Goal: Navigation & Orientation: Find specific page/section

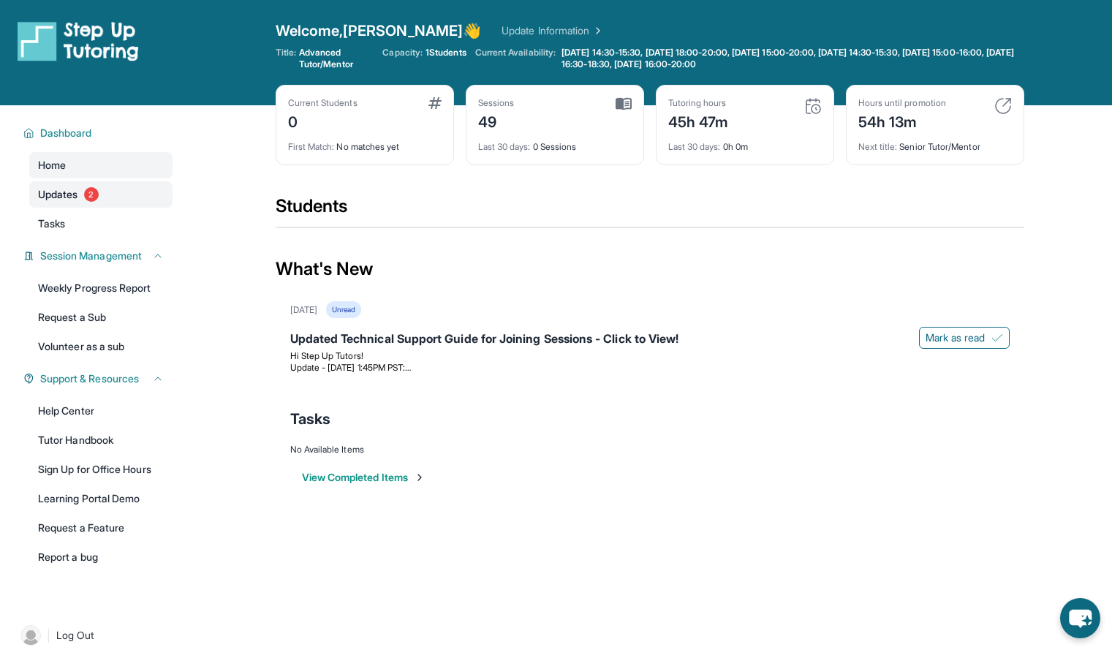
click at [97, 197] on span "2" at bounding box center [91, 194] width 15 height 15
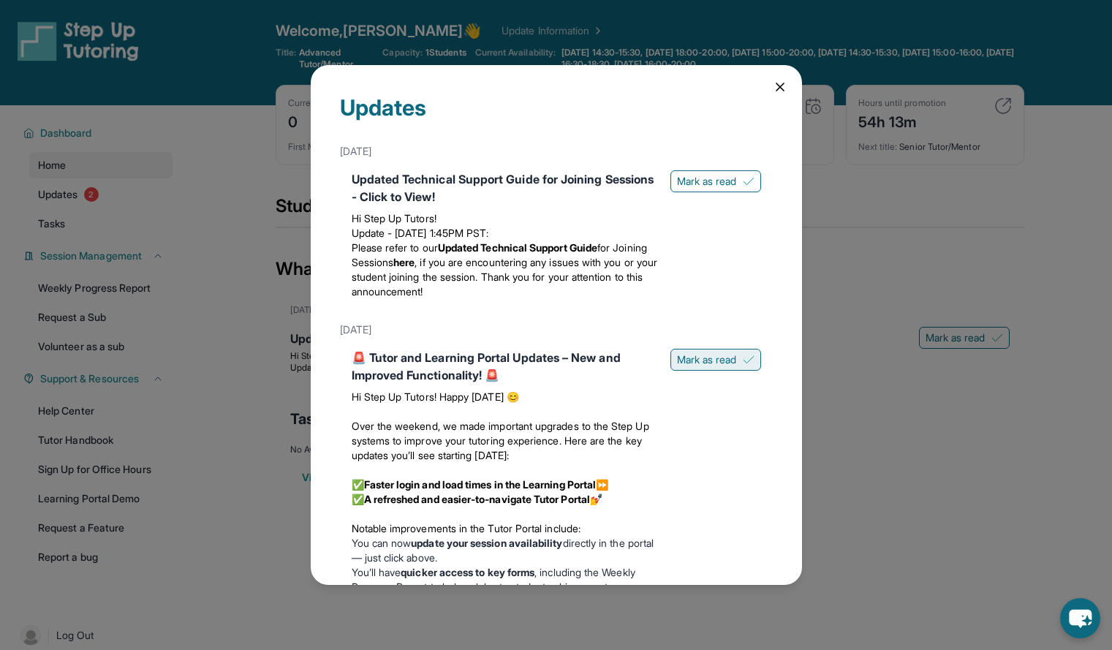
click at [685, 361] on span "Mark as read" at bounding box center [707, 360] width 60 height 15
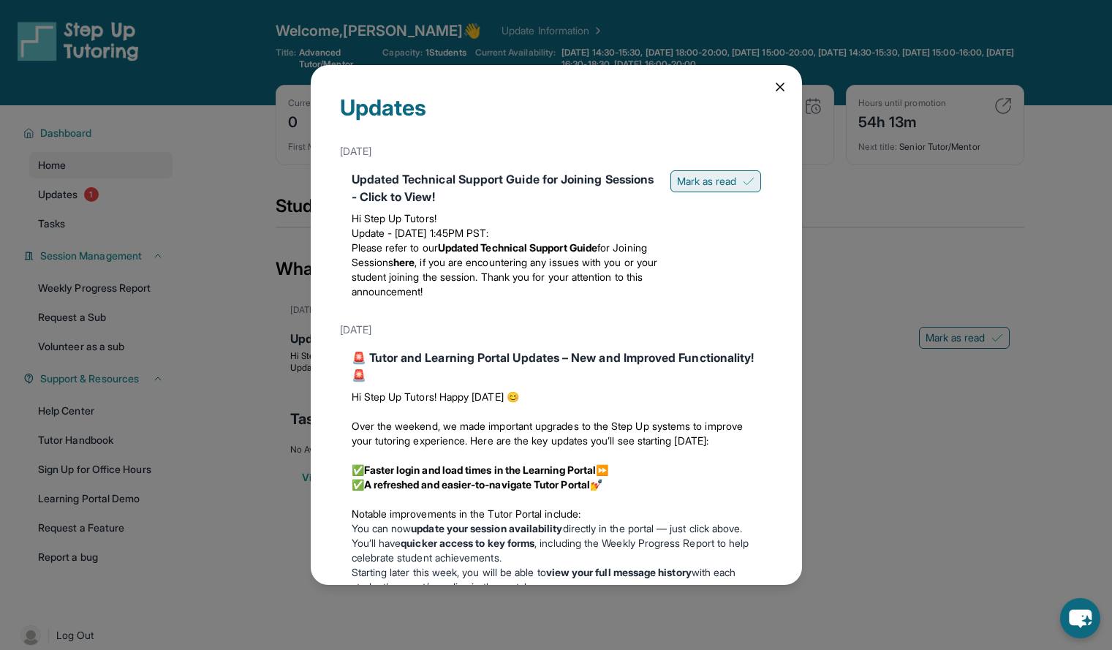
click at [689, 184] on span "Mark as read" at bounding box center [707, 181] width 60 height 15
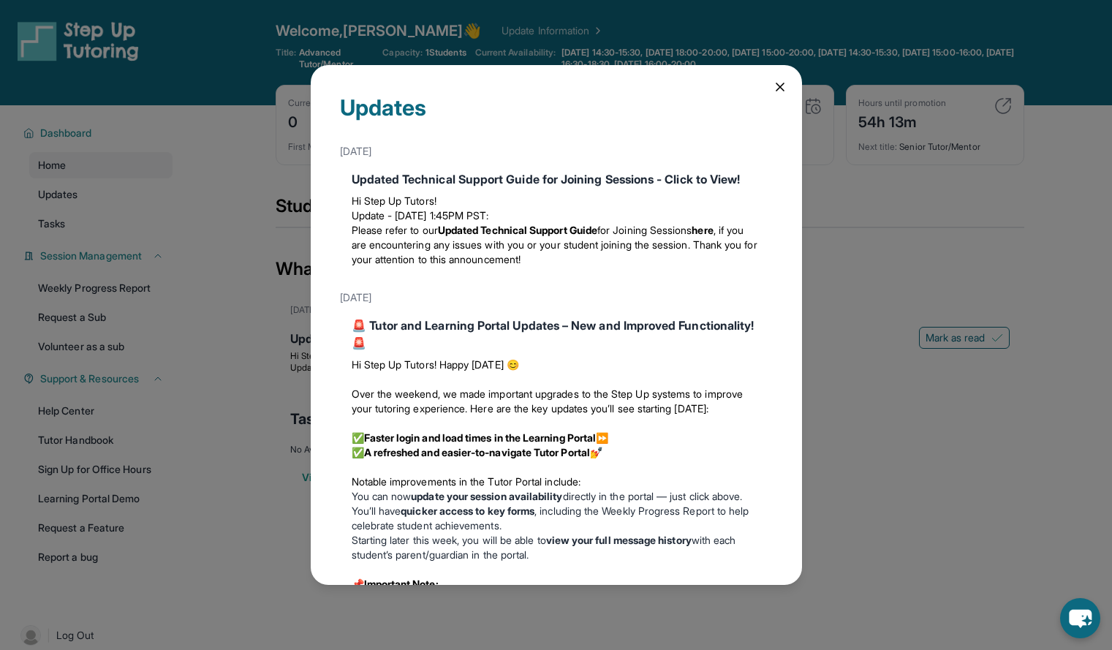
click at [777, 88] on icon at bounding box center [780, 86] width 7 height 7
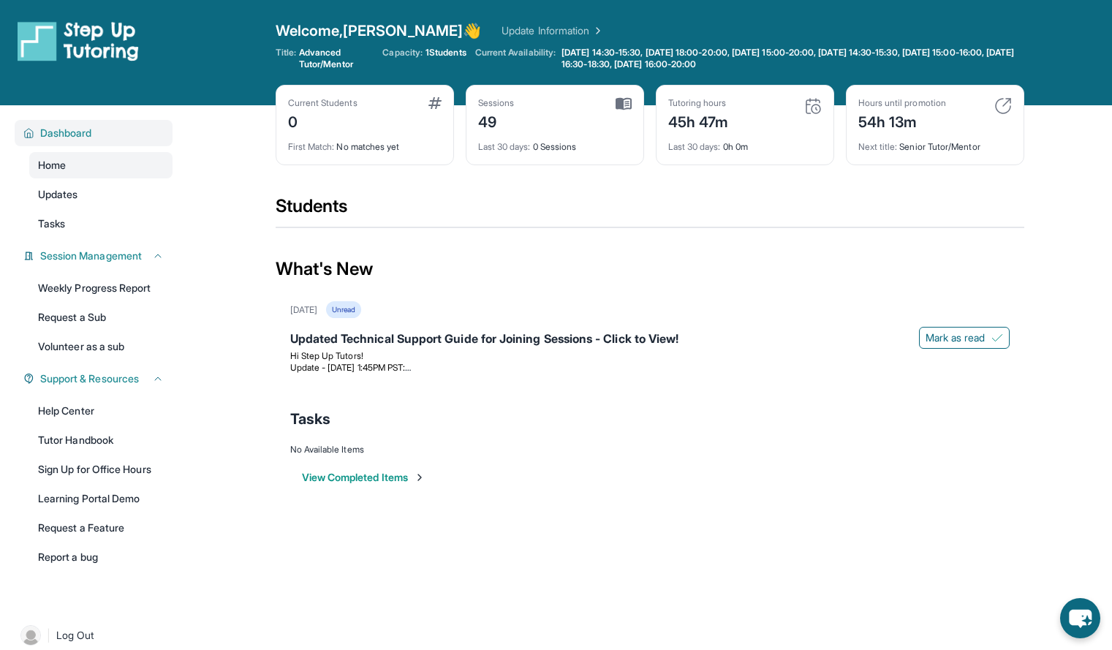
click at [71, 135] on span "Dashboard" at bounding box center [66, 133] width 52 height 15
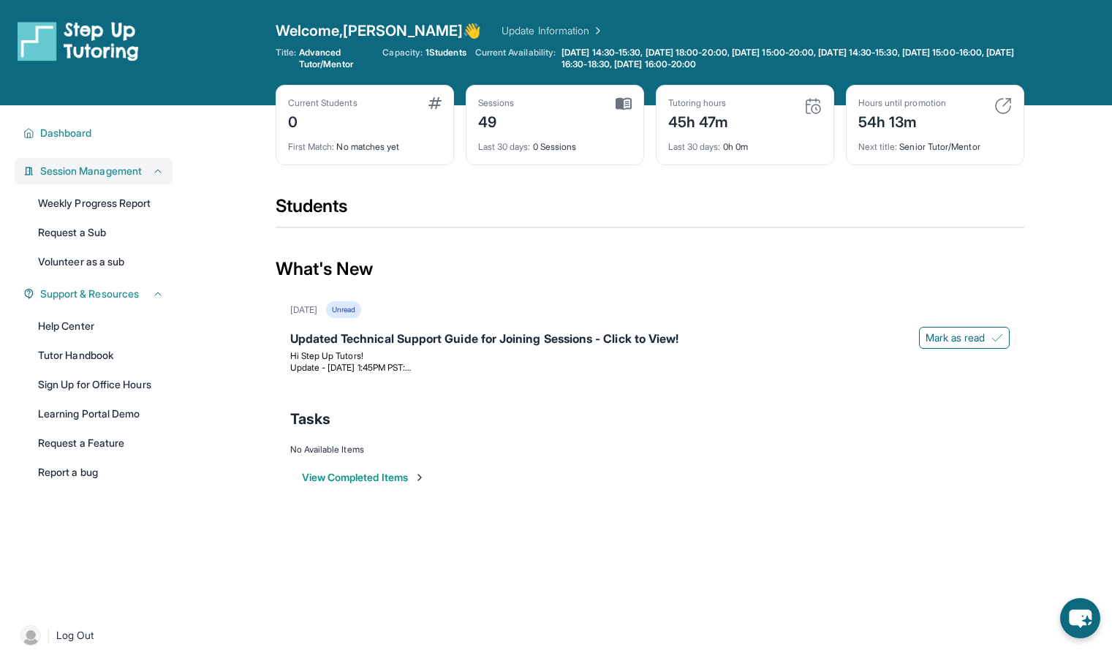
click at [95, 170] on span "Session Management" at bounding box center [91, 171] width 102 height 15
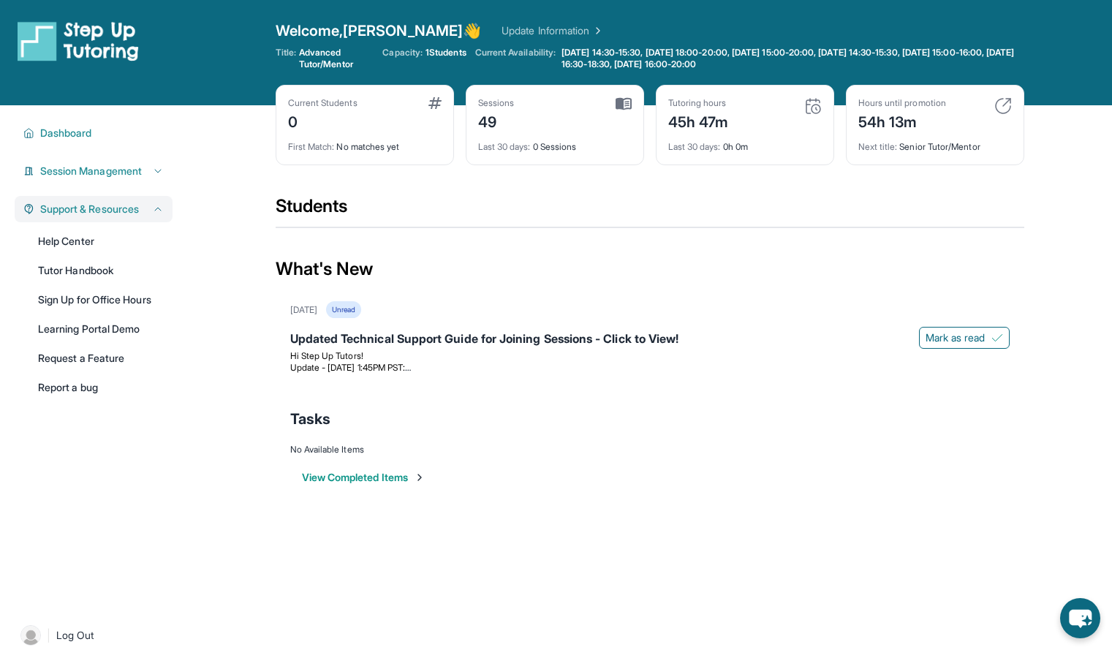
click at [110, 218] on div "Support & Resources" at bounding box center [94, 209] width 158 height 26
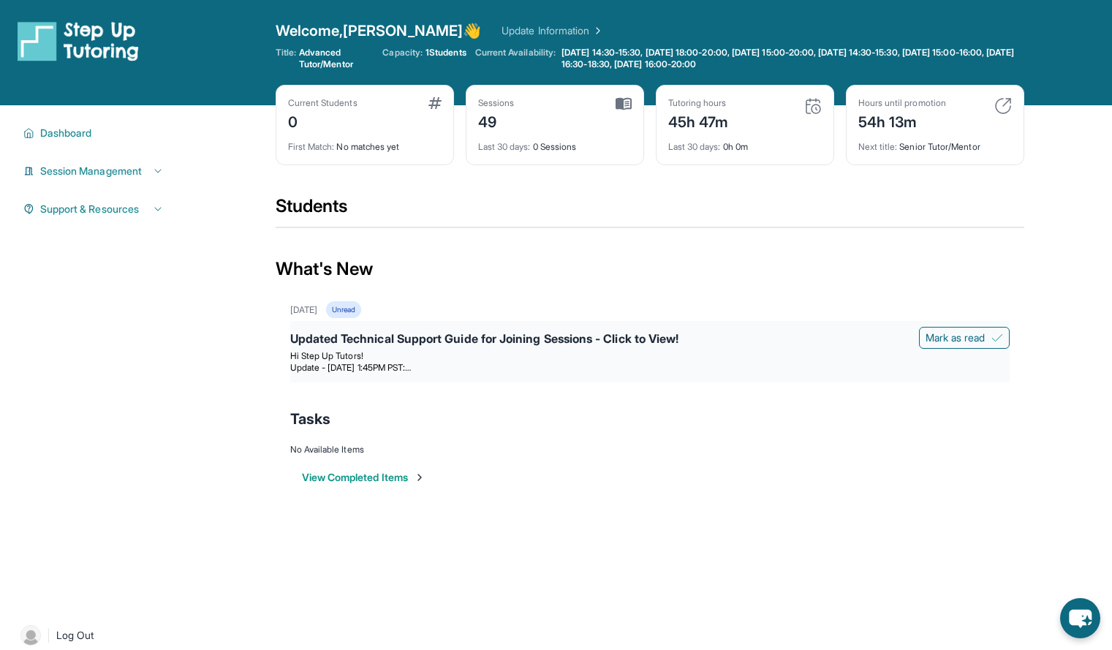
click at [746, 353] on p "Hi Step Up Tutors!" at bounding box center [650, 356] width 720 height 12
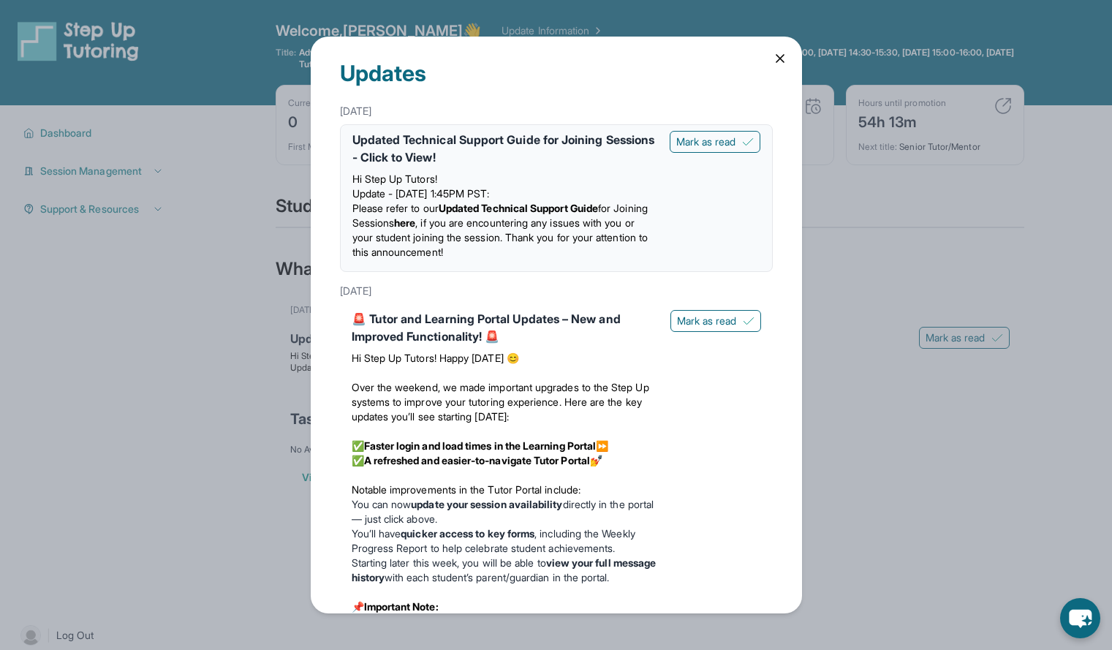
click at [773, 59] on icon at bounding box center [780, 58] width 15 height 15
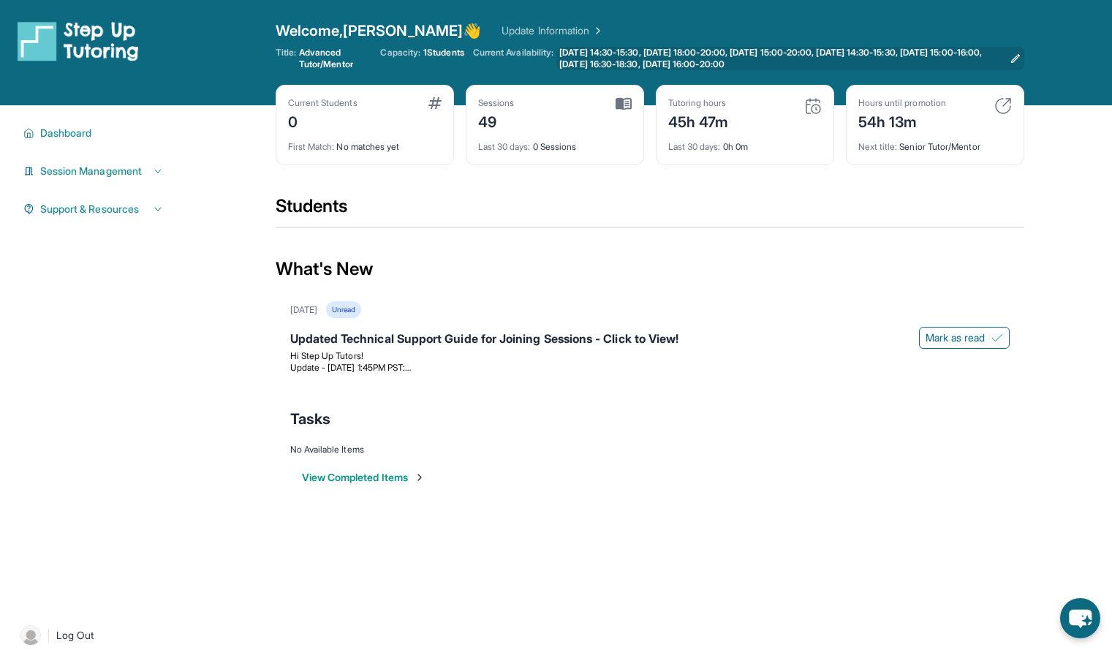
click at [1014, 55] on icon at bounding box center [1016, 59] width 12 height 12
